Goal: Check status: Check status

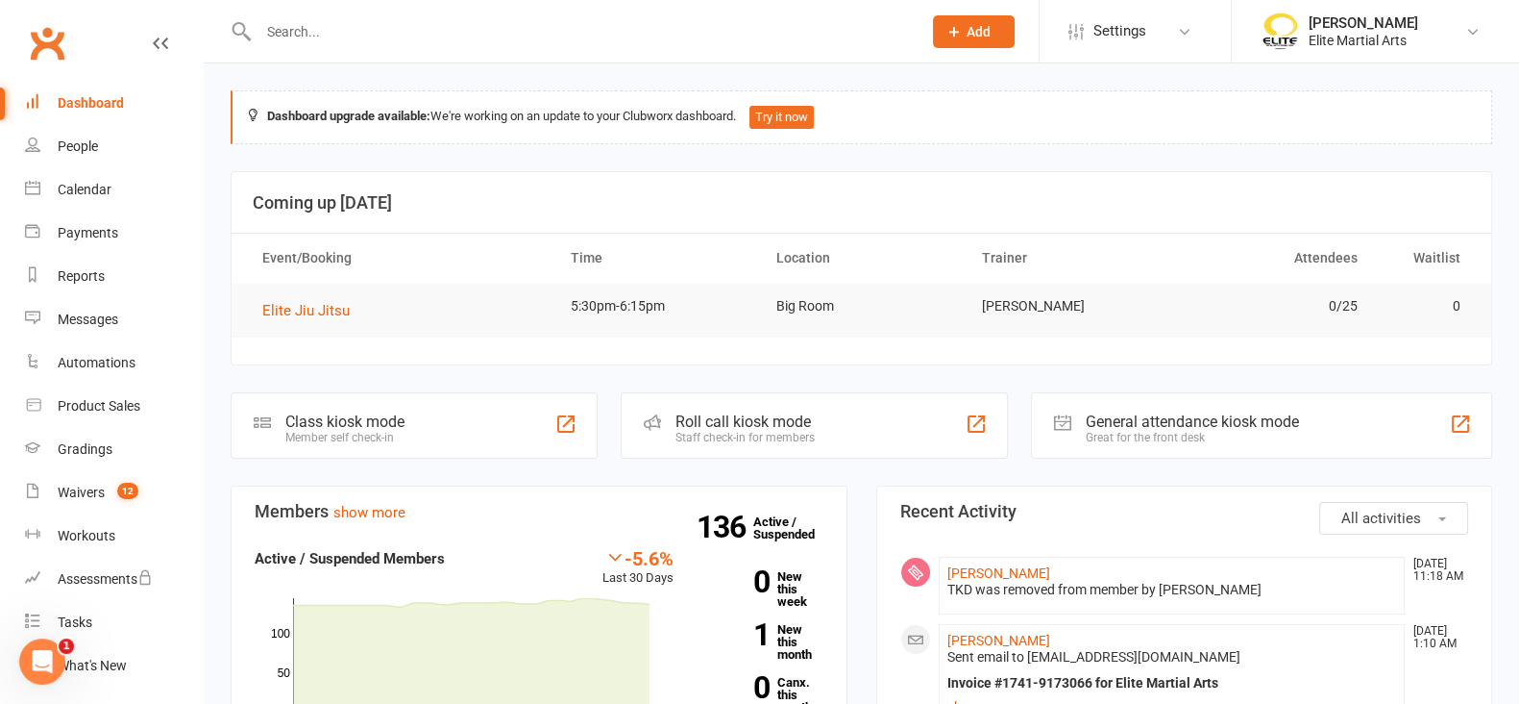
click at [303, 30] on input "text" at bounding box center [580, 31] width 655 height 27
drag, startPoint x: 303, startPoint y: 30, endPoint x: 259, endPoint y: -29, distance: 73.4
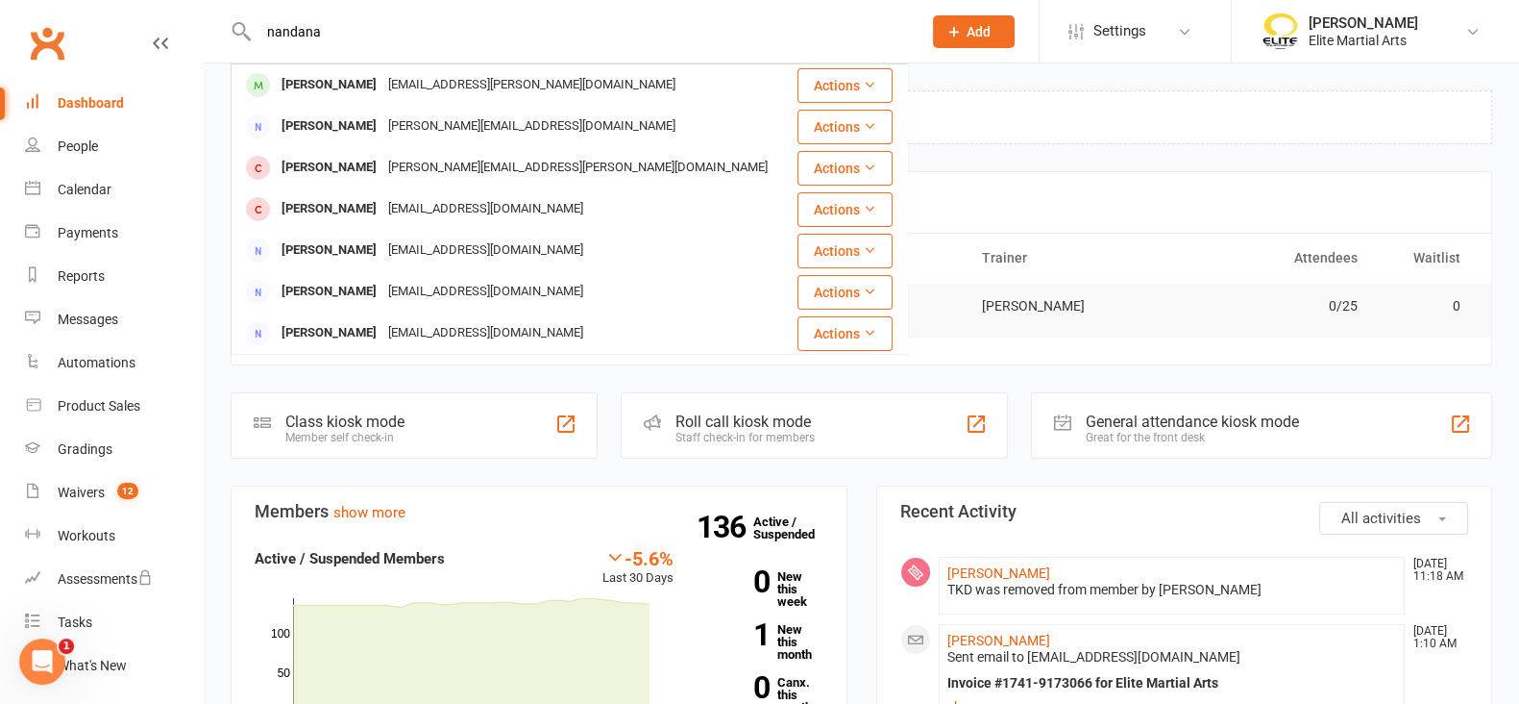
type input "nandana"
click at [324, 88] on div "[PERSON_NAME]" at bounding box center [329, 85] width 107 height 28
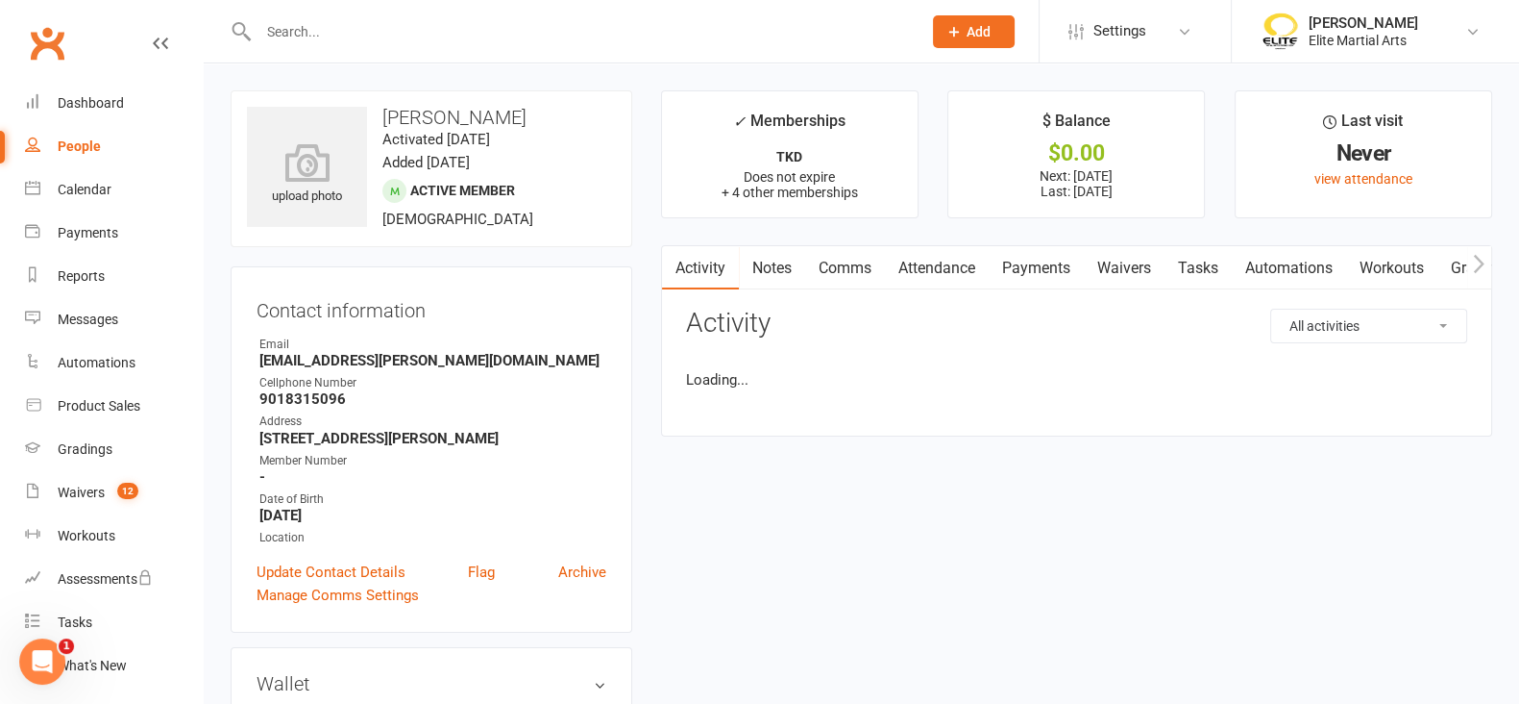
click at [1029, 259] on link "Payments" at bounding box center [1036, 268] width 95 height 44
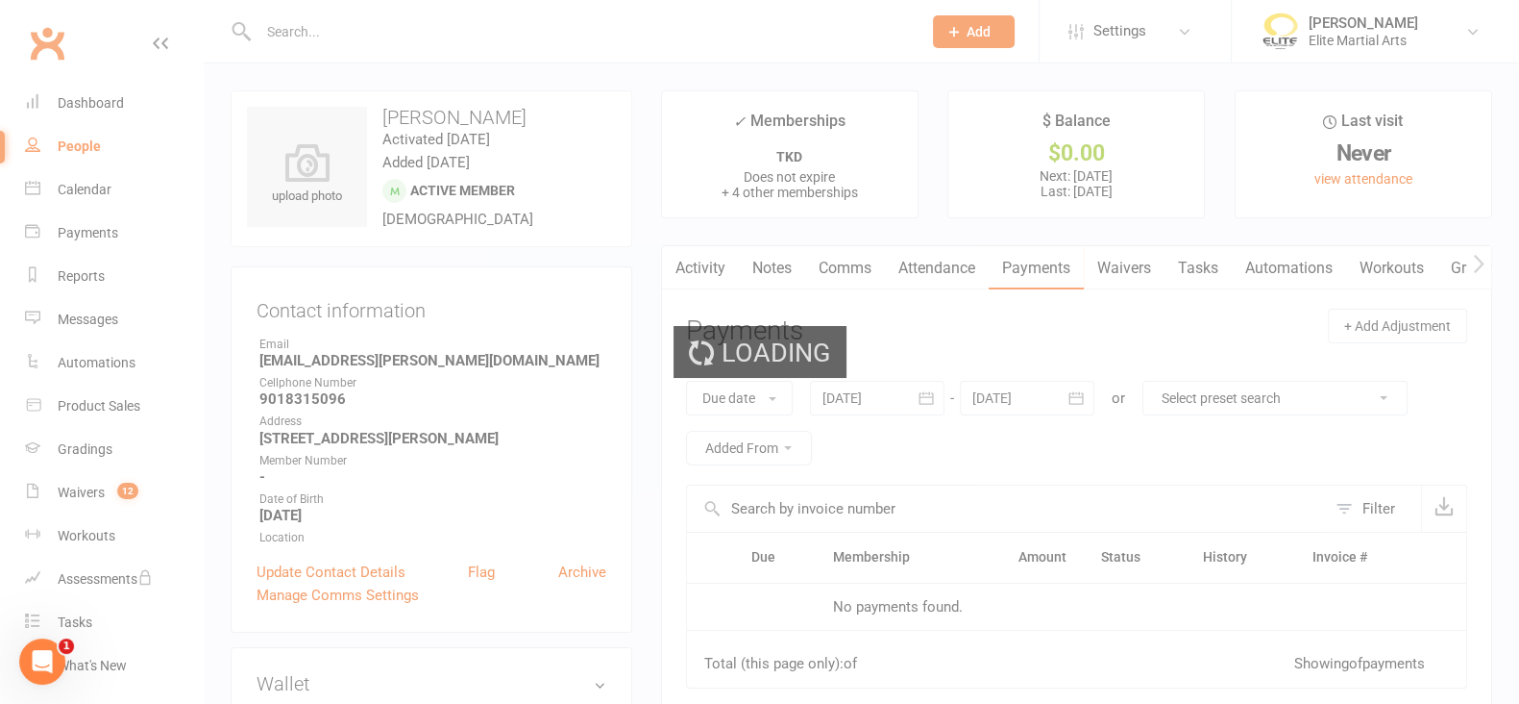
click at [1029, 273] on div "Loading" at bounding box center [759, 352] width 1519 height 704
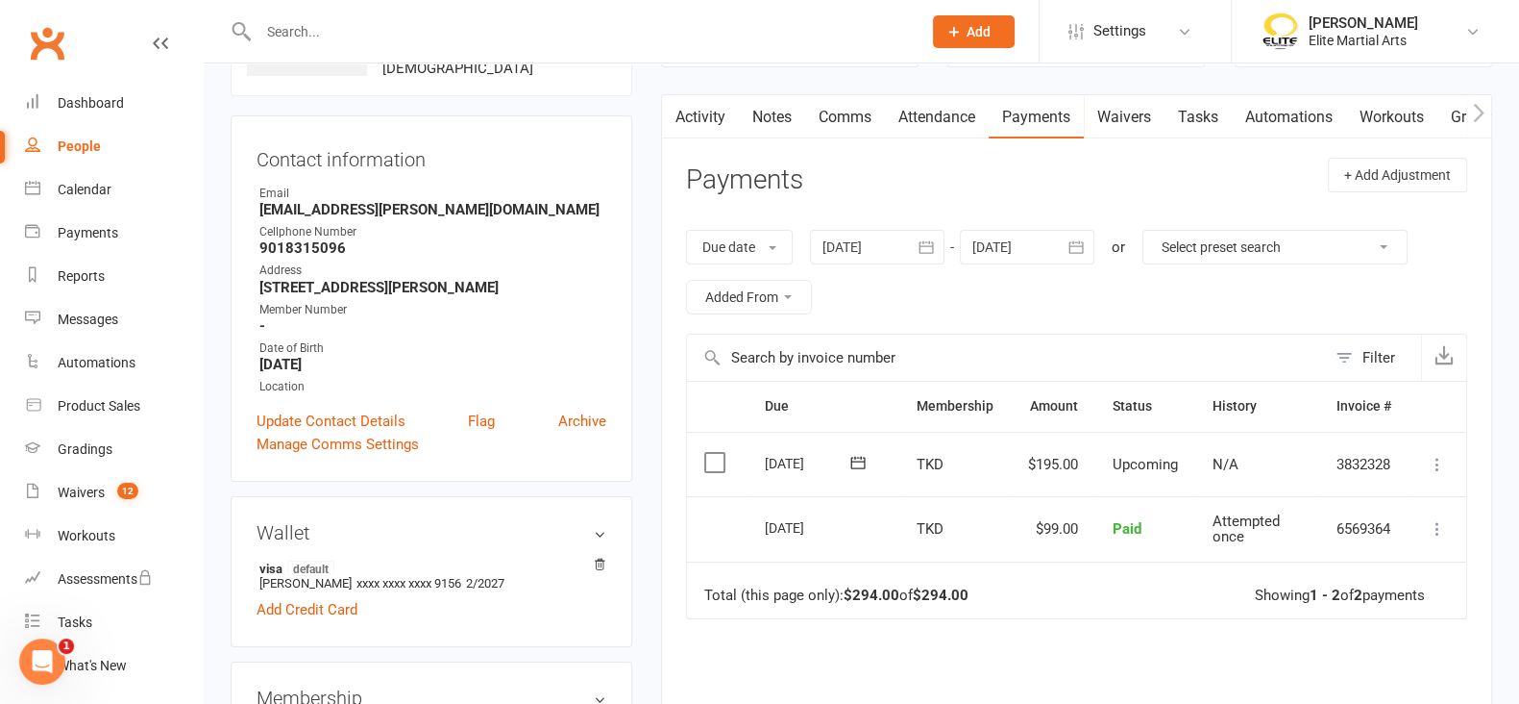
scroll to position [167, 0]
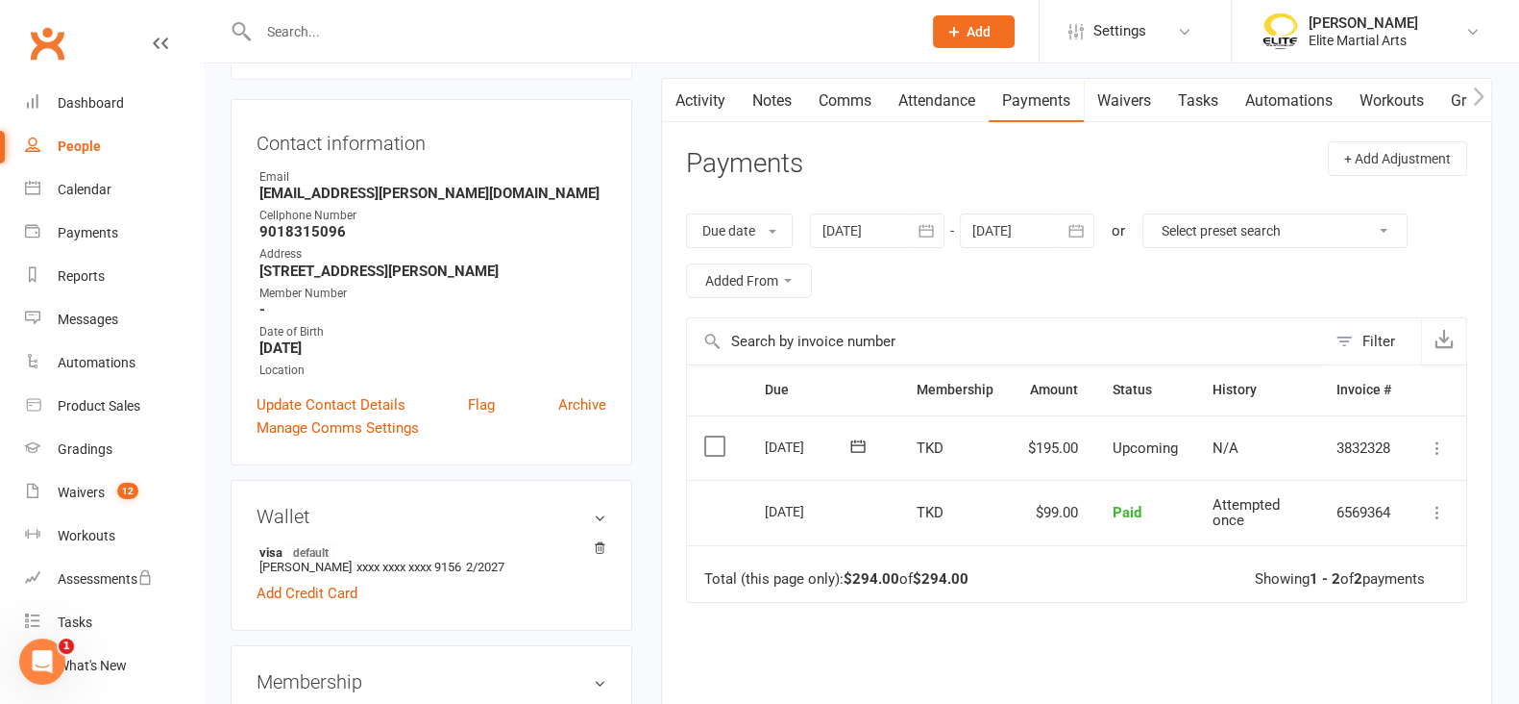
click at [928, 233] on icon "button" at bounding box center [926, 230] width 19 height 19
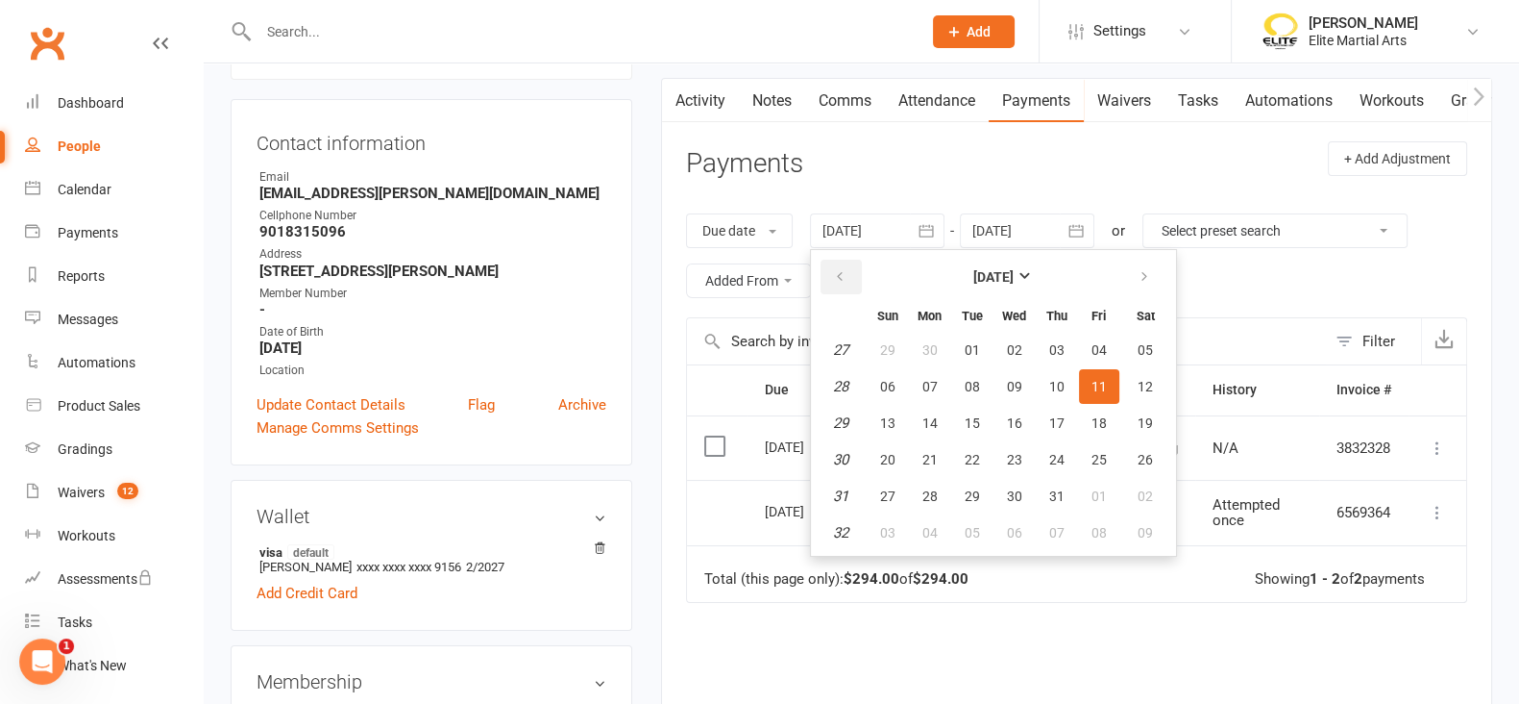
click at [835, 271] on icon "button" at bounding box center [839, 276] width 13 height 15
click at [923, 442] on button "19" at bounding box center [930, 459] width 40 height 35
type input "[DATE]"
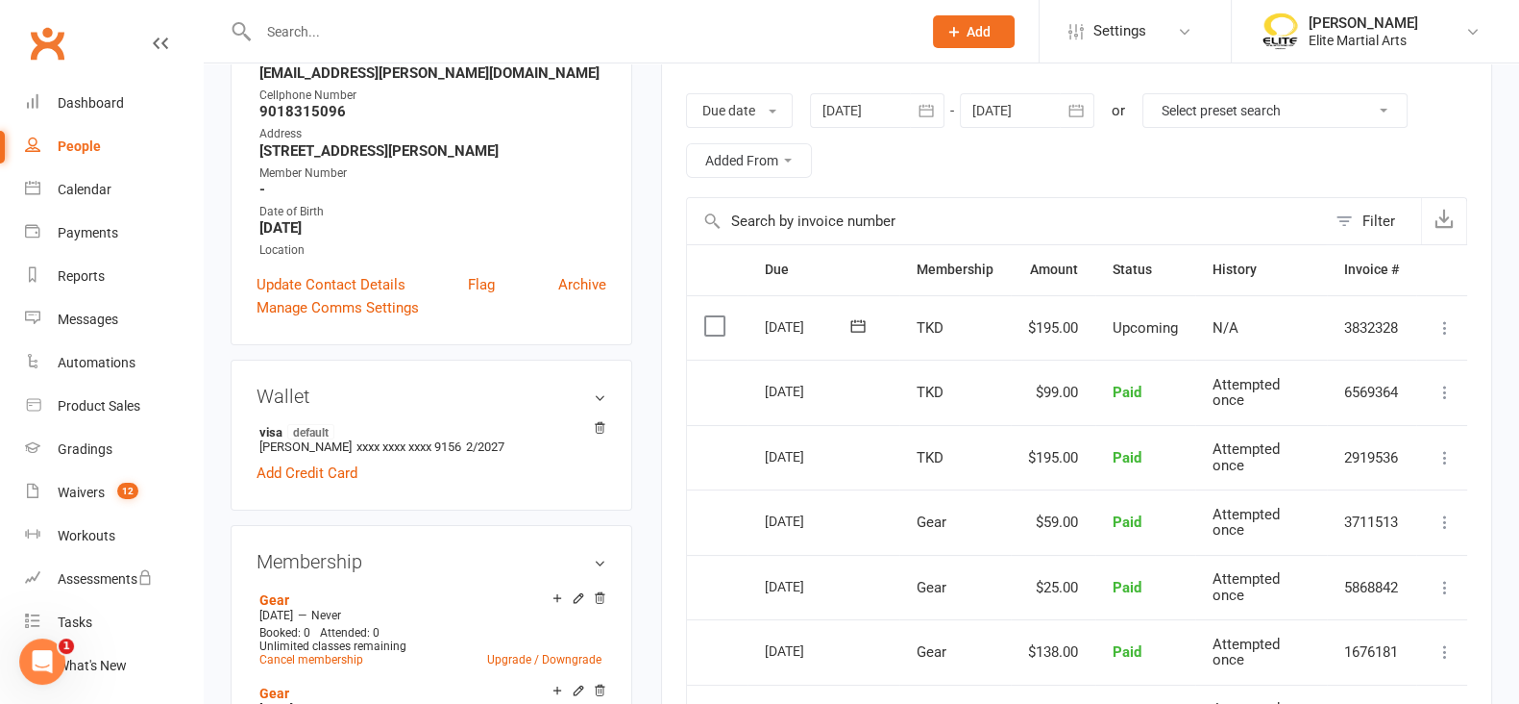
scroll to position [288, 0]
